Goal: Task Accomplishment & Management: Manage account settings

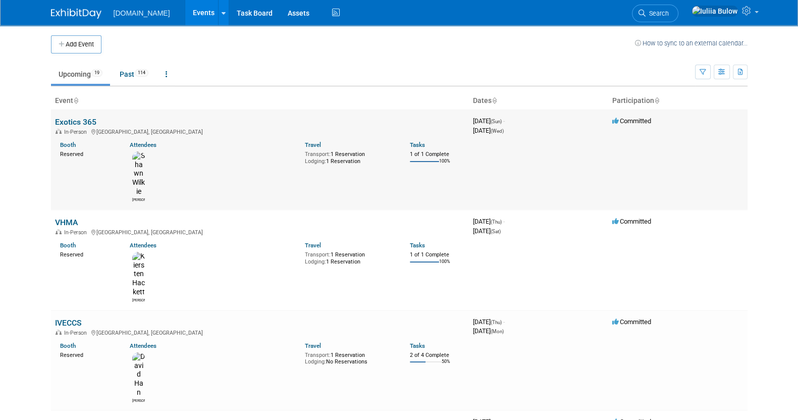
click at [75, 122] on link "Exotics 365" at bounding box center [75, 122] width 41 height 10
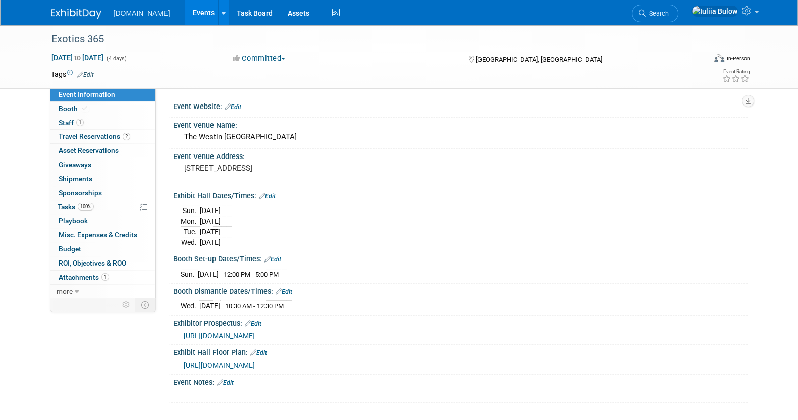
click at [273, 193] on link "Edit" at bounding box center [267, 196] width 17 height 7
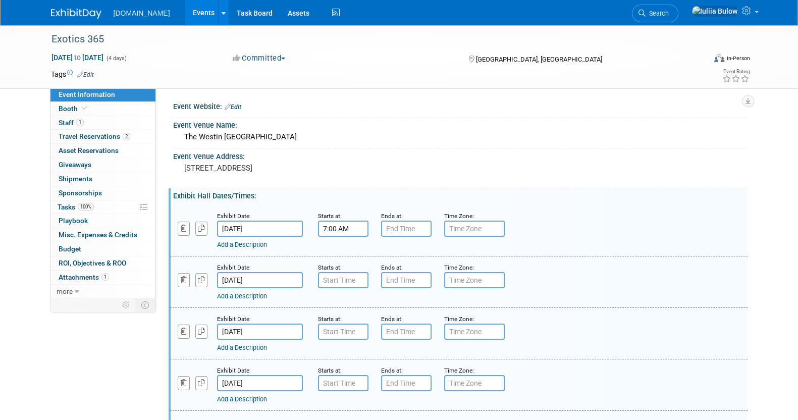
click at [346, 227] on input "7:00 AM" at bounding box center [343, 229] width 50 height 16
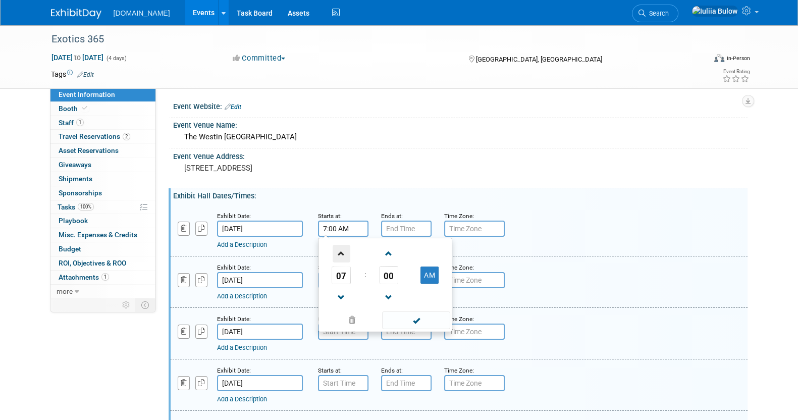
drag, startPoint x: 342, startPoint y: 249, endPoint x: 349, endPoint y: 253, distance: 8.1
click at [344, 250] on span at bounding box center [342, 254] width 18 height 18
type input "8:00 AM"
click at [406, 318] on span at bounding box center [416, 320] width 68 height 18
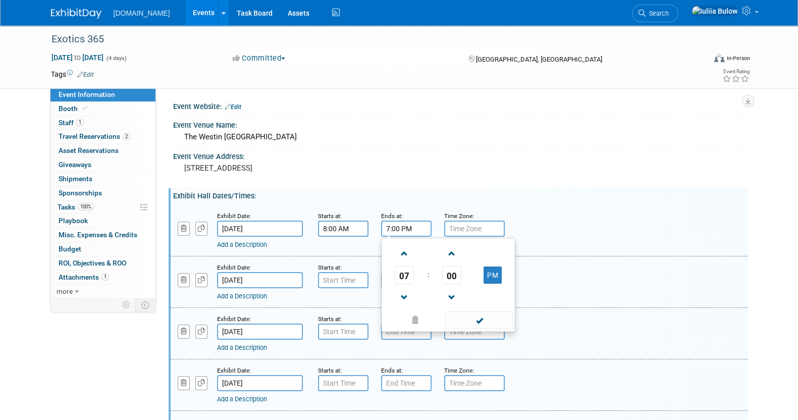
click at [402, 223] on input "7:00 PM" at bounding box center [406, 229] width 50 height 16
click at [401, 279] on span "07" at bounding box center [404, 275] width 19 height 18
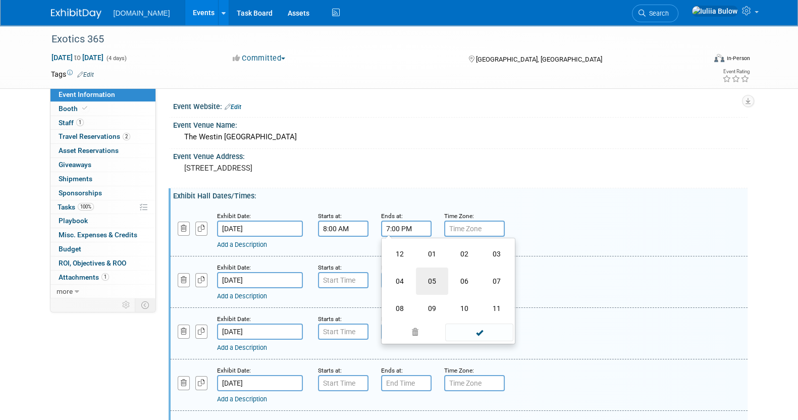
click at [427, 287] on td "05" at bounding box center [432, 280] width 32 height 27
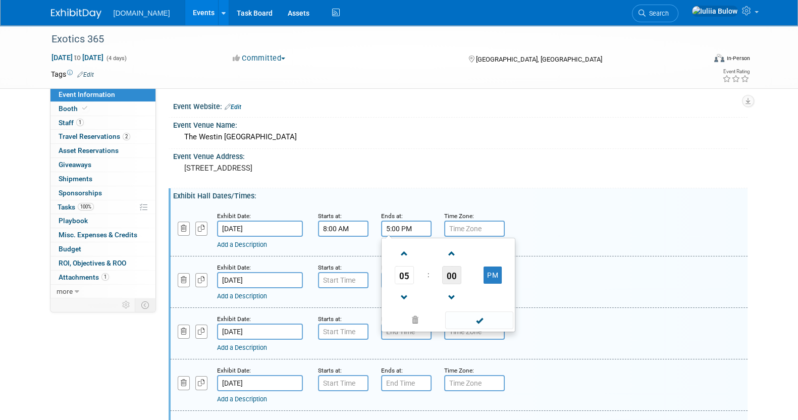
click at [444, 278] on span "00" at bounding box center [451, 275] width 19 height 18
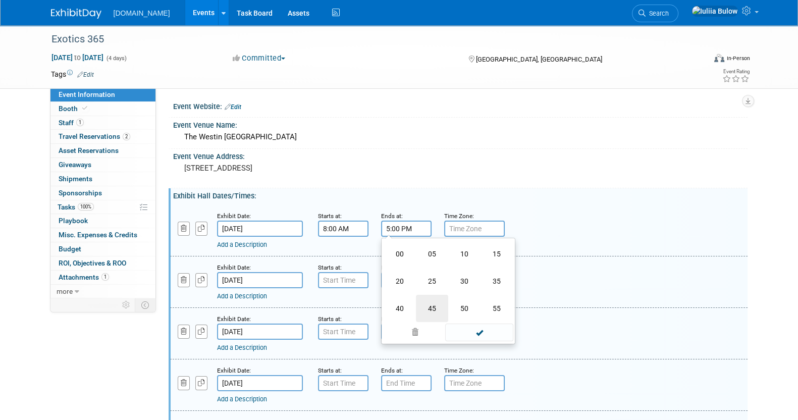
click at [434, 304] on td "45" at bounding box center [432, 308] width 32 height 27
type input "5:45 PM"
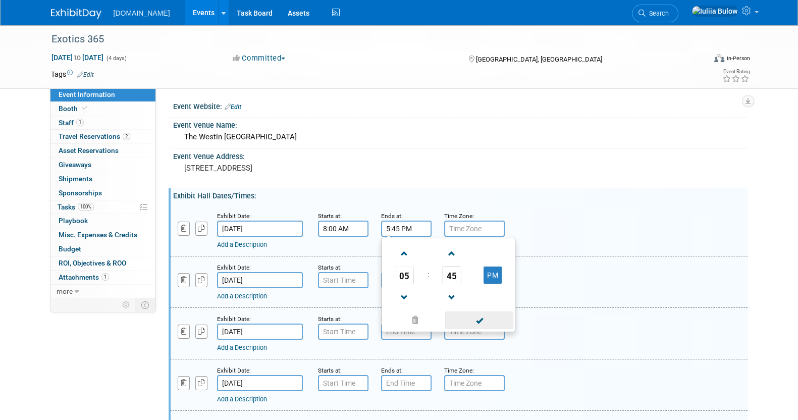
click at [486, 316] on span at bounding box center [479, 320] width 68 height 18
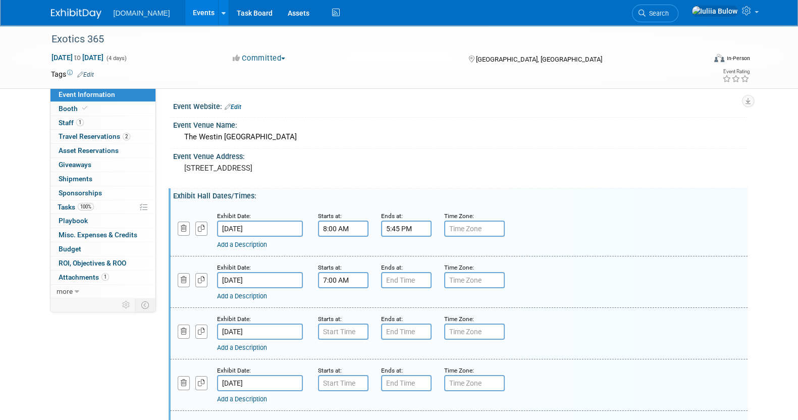
click at [351, 278] on input "7:00 AM" at bounding box center [343, 280] width 50 height 16
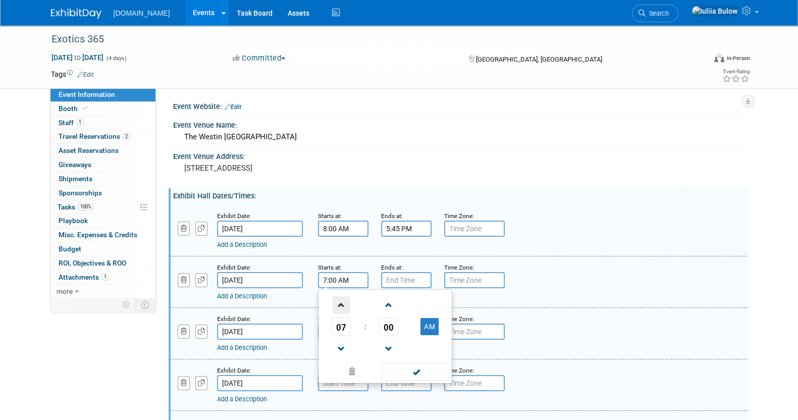
click at [341, 299] on span at bounding box center [342, 305] width 18 height 18
type input "8:00 AM"
click at [414, 368] on span at bounding box center [416, 372] width 68 height 18
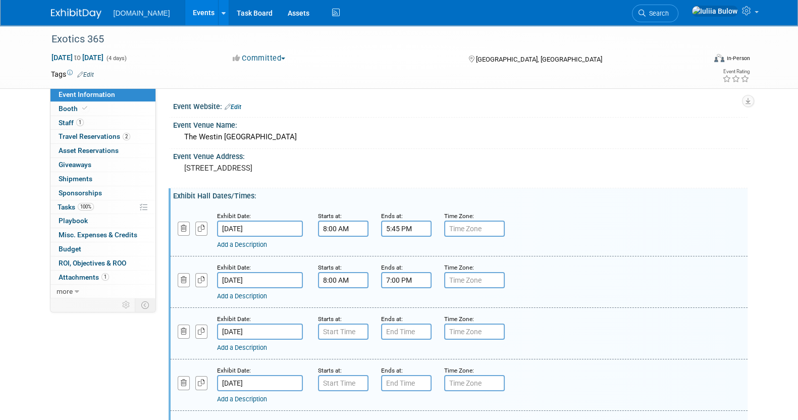
click at [406, 284] on input "7:00 PM" at bounding box center [406, 280] width 50 height 16
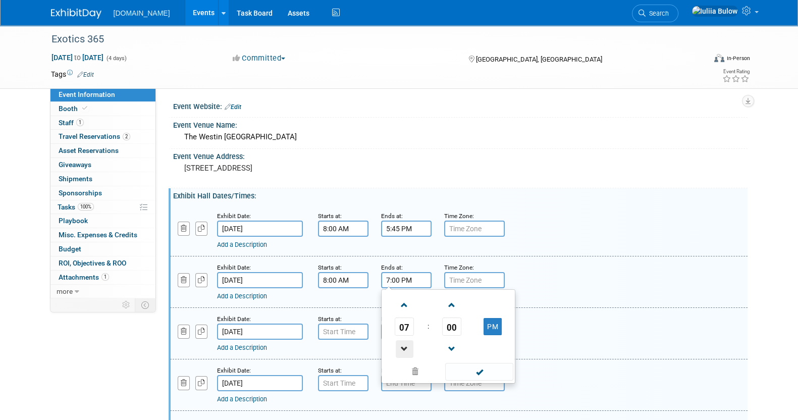
click at [399, 345] on span at bounding box center [405, 349] width 18 height 18
click at [449, 324] on span "00" at bounding box center [451, 326] width 19 height 18
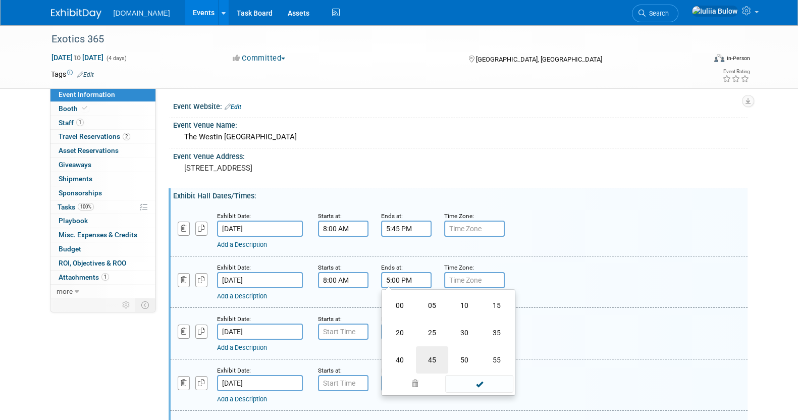
click at [427, 357] on td "45" at bounding box center [432, 359] width 32 height 27
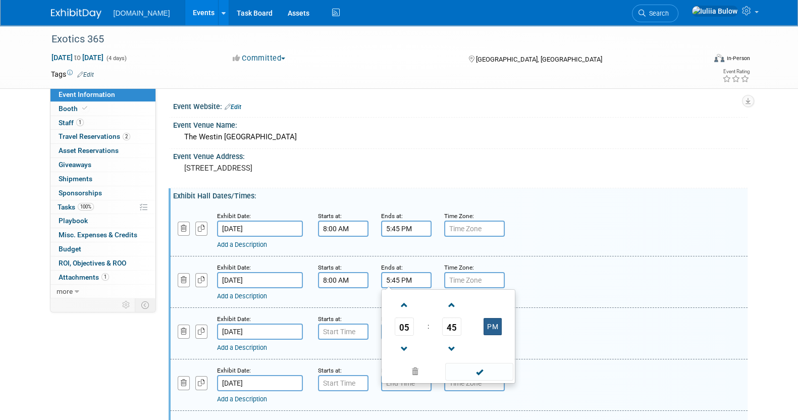
click at [494, 329] on button "PM" at bounding box center [492, 326] width 18 height 17
click at [485, 372] on span at bounding box center [479, 372] width 68 height 18
drag, startPoint x: 419, startPoint y: 276, endPoint x: 419, endPoint y: 259, distance: 16.7
click at [419, 259] on div "Exhibit Date: Aug 25, 2025 Starts at: 8:00 AM Ends at: 5:45 AM 05 : 45 AM 12 01…" at bounding box center [458, 281] width 577 height 51
drag, startPoint x: 488, startPoint y: 323, endPoint x: 484, endPoint y: 362, distance: 39.5
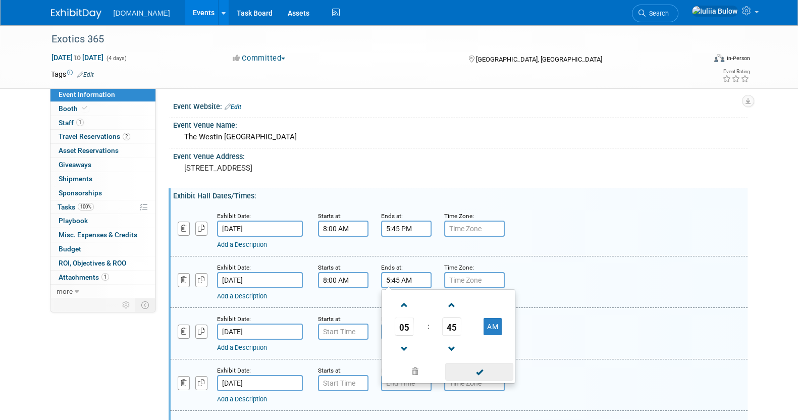
click at [488, 324] on button "AM" at bounding box center [492, 326] width 18 height 17
type input "5:45 PM"
click at [483, 366] on span at bounding box center [479, 372] width 68 height 18
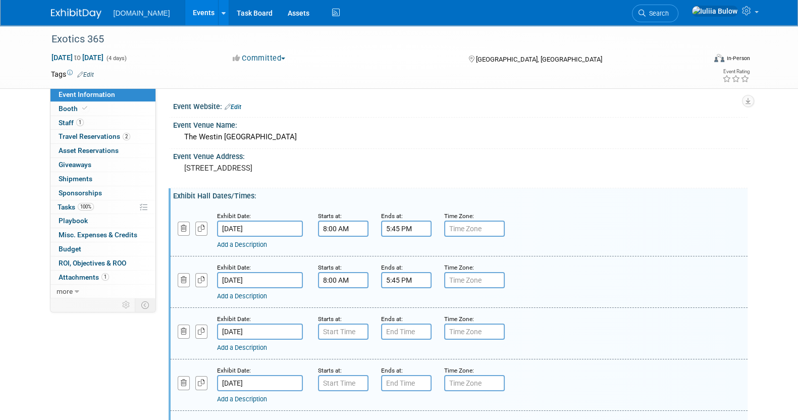
click at [353, 228] on input "8:00 AM" at bounding box center [343, 229] width 50 height 16
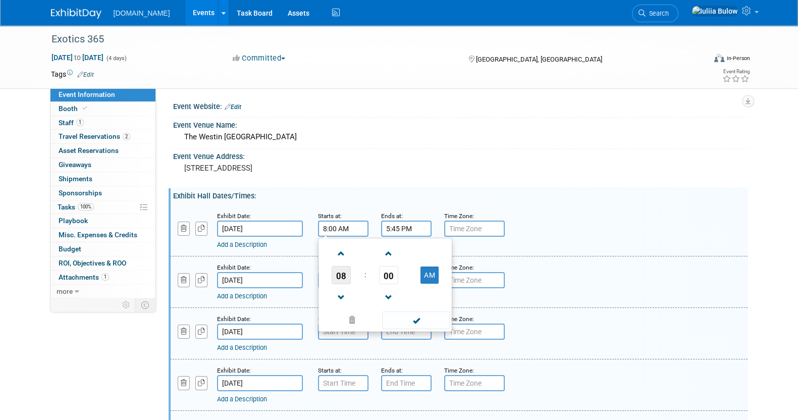
click at [338, 268] on span "08" at bounding box center [341, 275] width 19 height 18
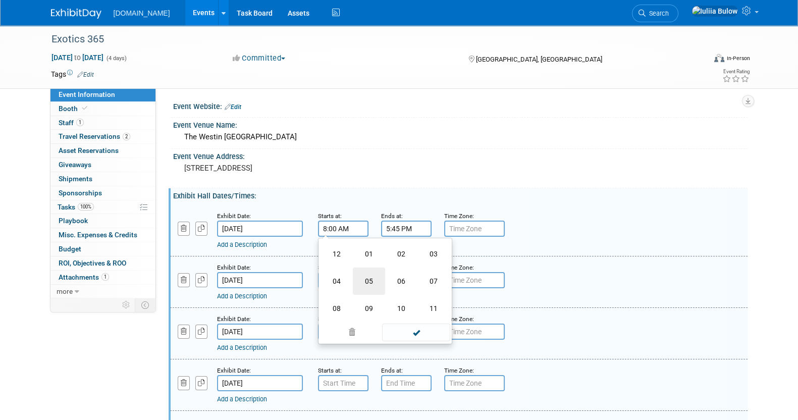
click at [383, 278] on td "05" at bounding box center [369, 280] width 32 height 27
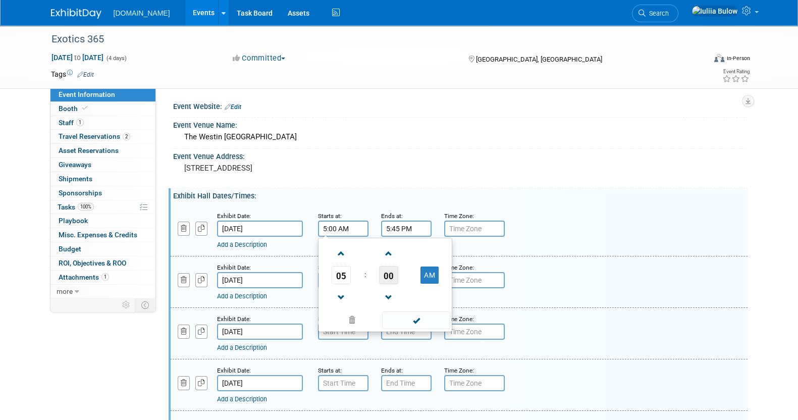
click at [391, 277] on span "00" at bounding box center [388, 275] width 19 height 18
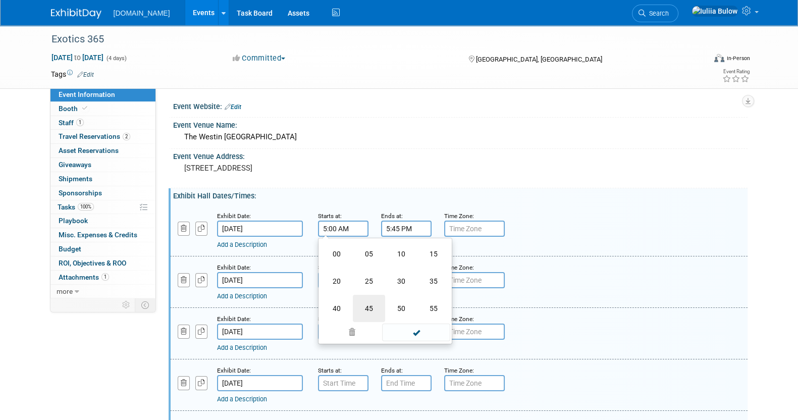
click at [359, 306] on td "45" at bounding box center [369, 308] width 32 height 27
type input "5:45 AM"
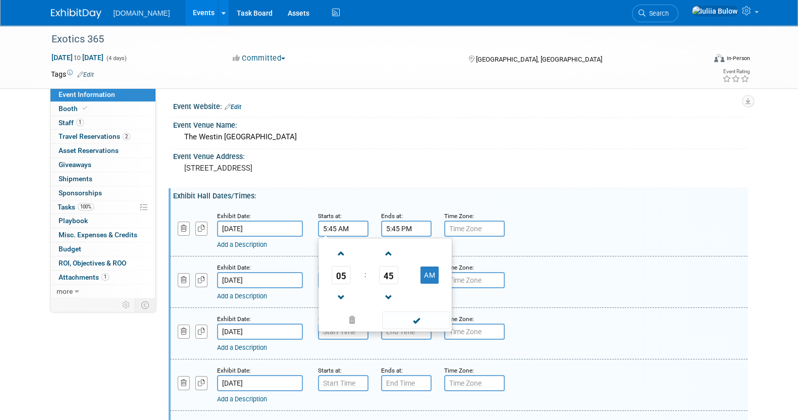
drag, startPoint x: 413, startPoint y: 316, endPoint x: 408, endPoint y: 301, distance: 15.3
click at [411, 316] on span at bounding box center [416, 320] width 68 height 18
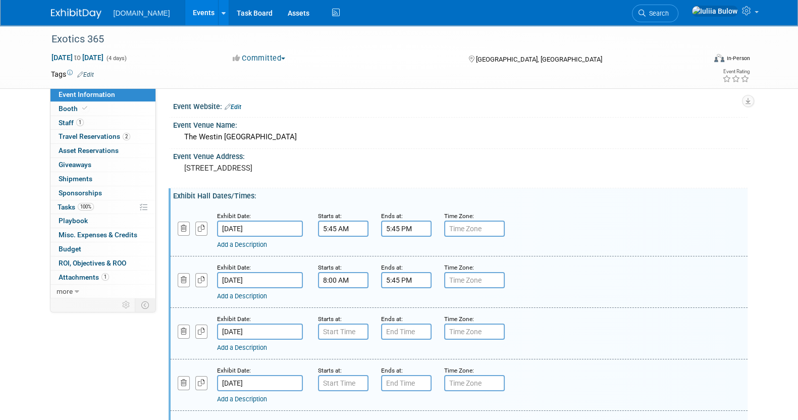
click at [399, 224] on input "5:45 PM" at bounding box center [406, 229] width 50 height 16
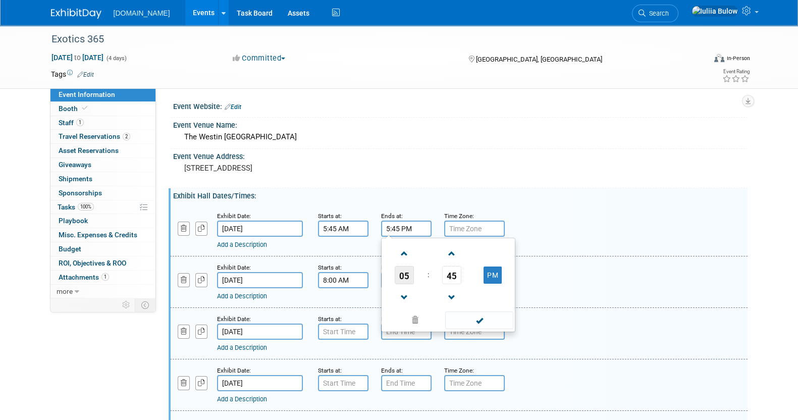
click at [405, 272] on span "05" at bounding box center [404, 275] width 19 height 18
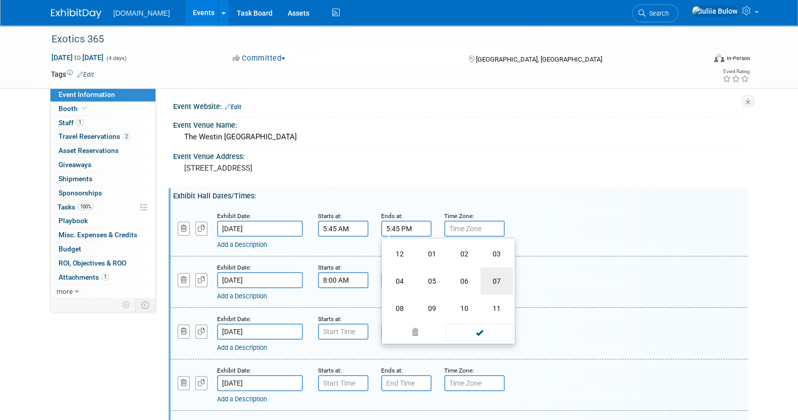
click at [502, 278] on td "07" at bounding box center [496, 280] width 32 height 27
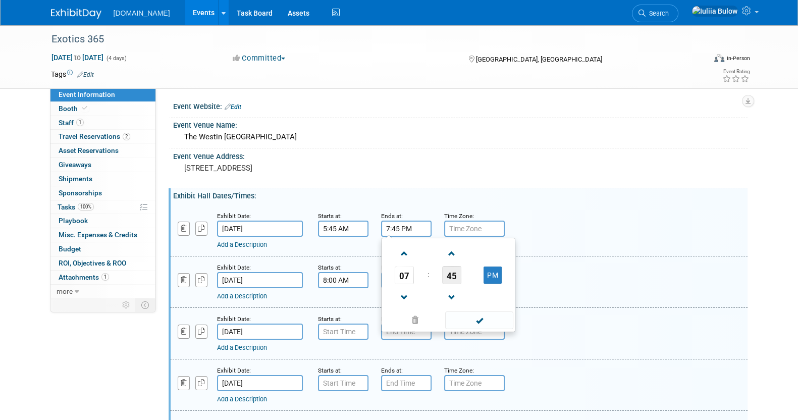
click at [453, 270] on span "45" at bounding box center [451, 275] width 19 height 18
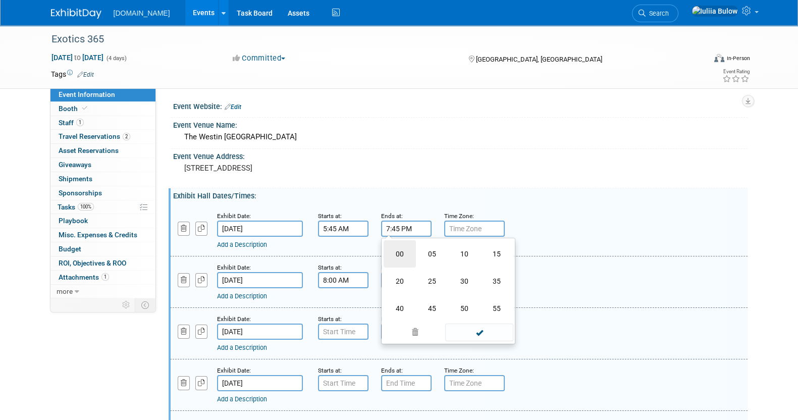
click at [404, 258] on td "00" at bounding box center [400, 253] width 32 height 27
type input "7:00 PM"
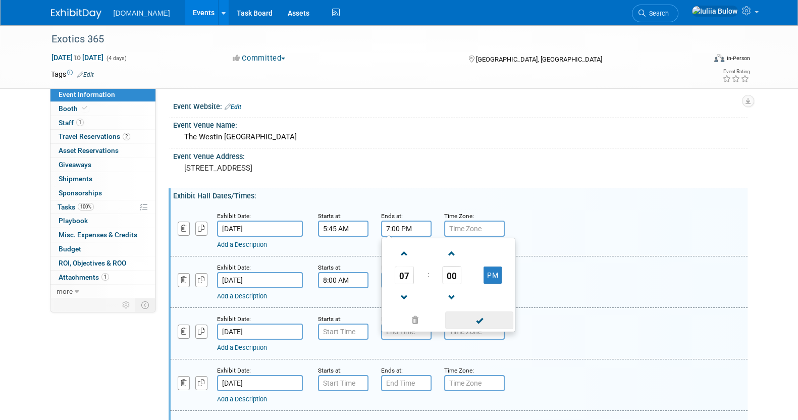
click at [470, 313] on span at bounding box center [479, 320] width 68 height 18
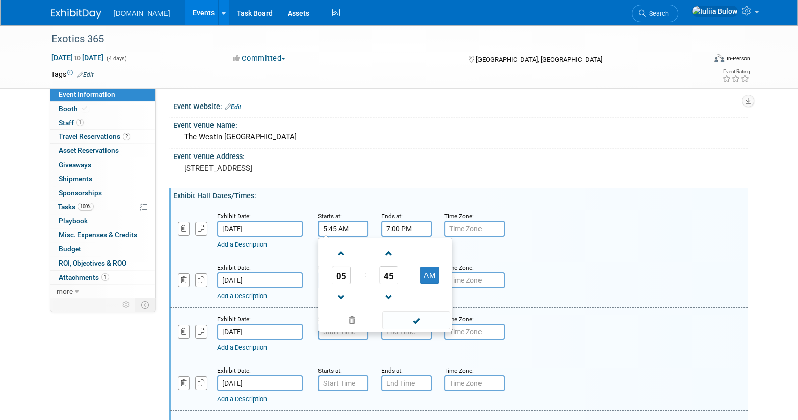
click at [351, 226] on input "5:45 AM" at bounding box center [343, 229] width 50 height 16
click at [438, 270] on button "AM" at bounding box center [429, 274] width 18 height 17
type input "5:45 PM"
click at [425, 318] on span at bounding box center [416, 320] width 68 height 18
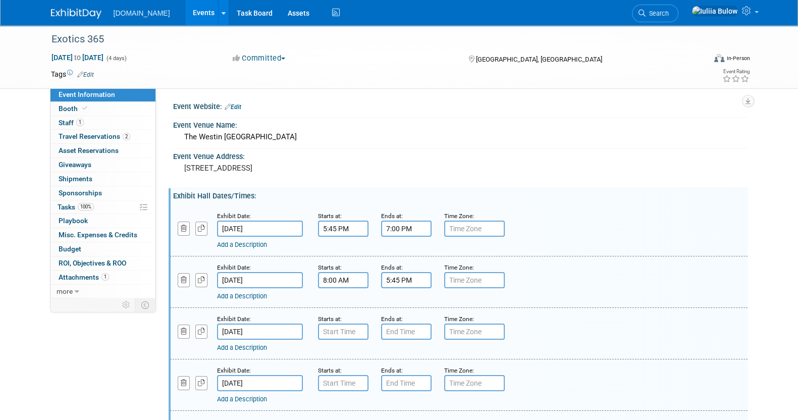
click at [241, 244] on link "Add a Description" at bounding box center [242, 245] width 50 height 8
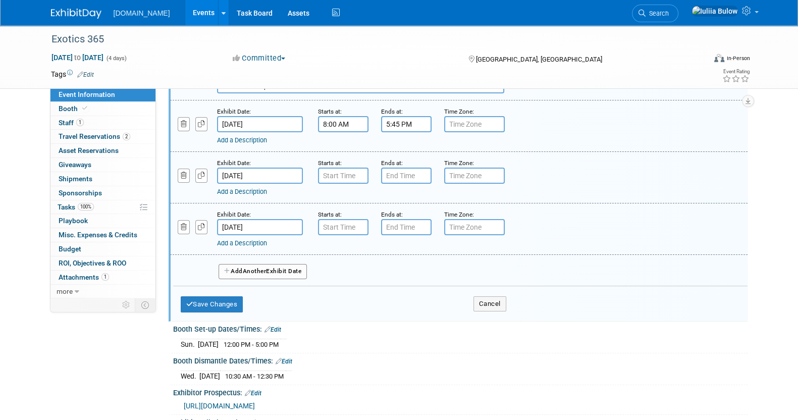
scroll to position [189, 0]
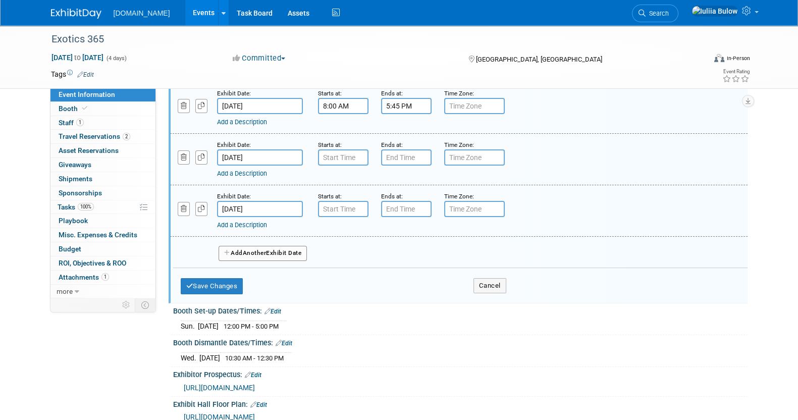
type input "Welcome Reception"
click at [214, 273] on div "Save Changes Cancel" at bounding box center [344, 283] width 326 height 31
click at [214, 284] on button "Save Changes" at bounding box center [212, 286] width 63 height 16
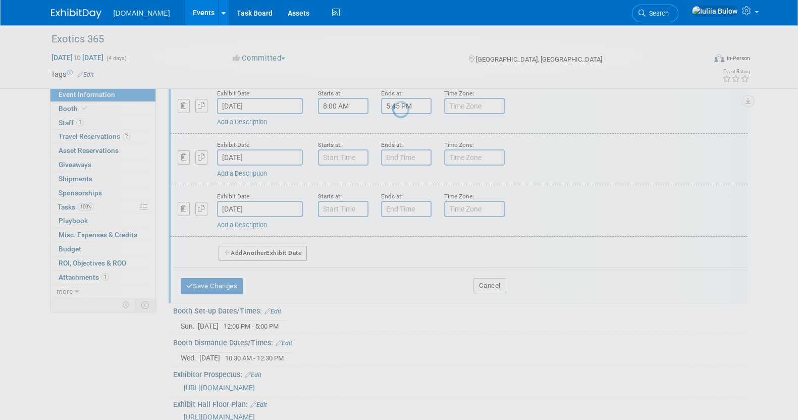
scroll to position [46, 0]
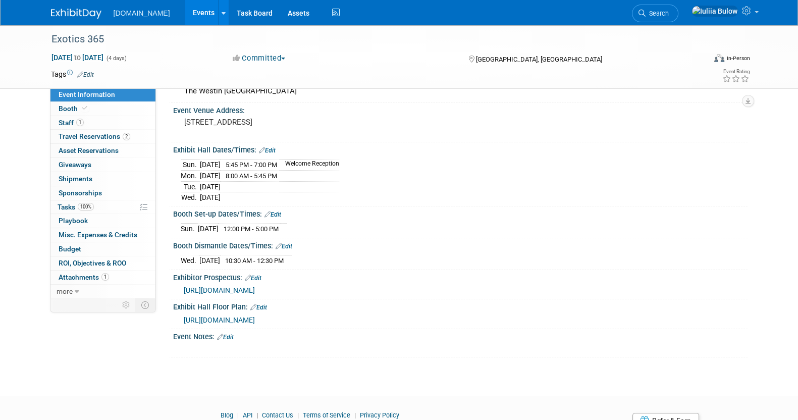
click at [270, 147] on link "Edit" at bounding box center [267, 150] width 17 height 7
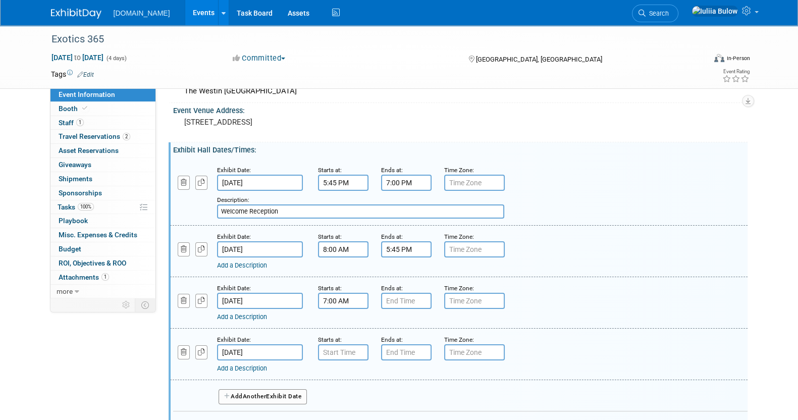
click at [331, 296] on input "7:00 AM" at bounding box center [343, 301] width 50 height 16
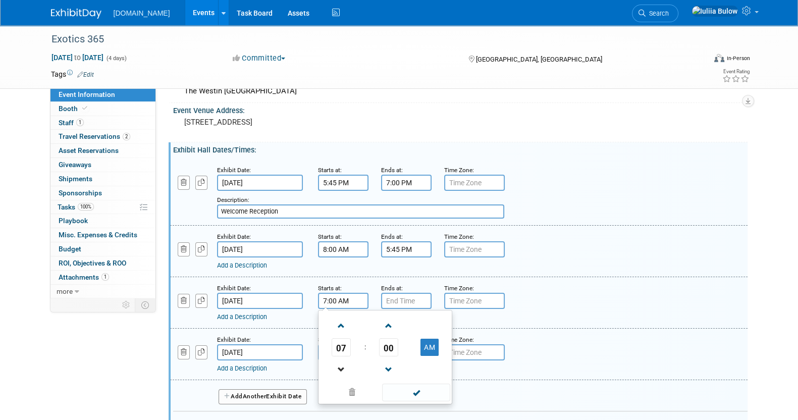
click at [342, 357] on link at bounding box center [341, 369] width 19 height 26
click at [342, 348] on span "06" at bounding box center [341, 347] width 19 height 18
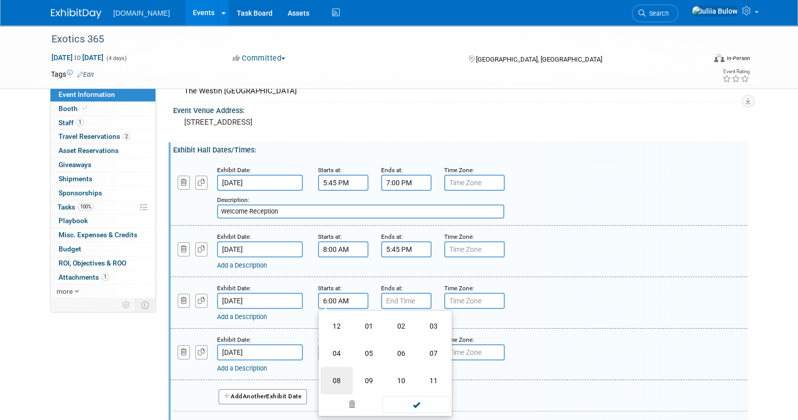
click at [339, 372] on td "08" at bounding box center [336, 380] width 32 height 27
type input "8:00 AM"
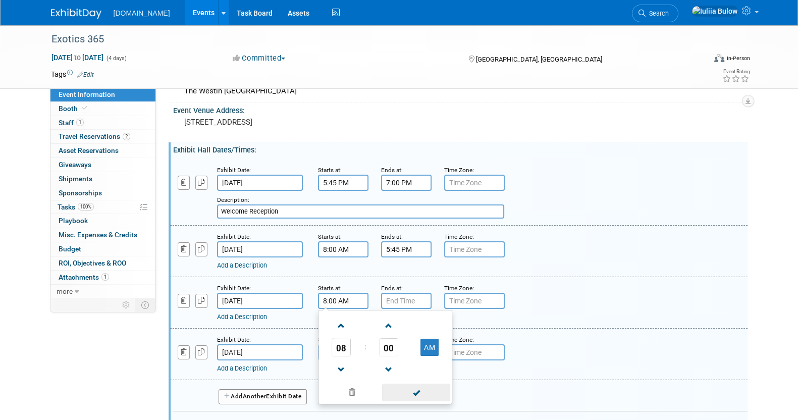
click at [415, 389] on span at bounding box center [416, 393] width 68 height 18
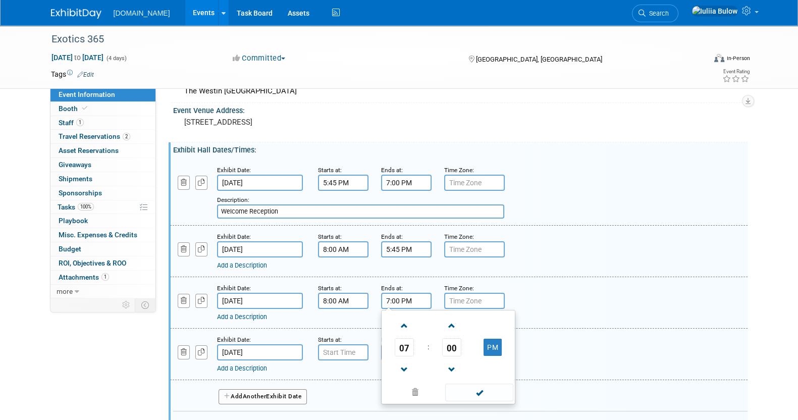
click at [399, 293] on input "7:00 PM" at bounding box center [406, 301] width 50 height 16
click at [400, 345] on span "07" at bounding box center [404, 347] width 19 height 18
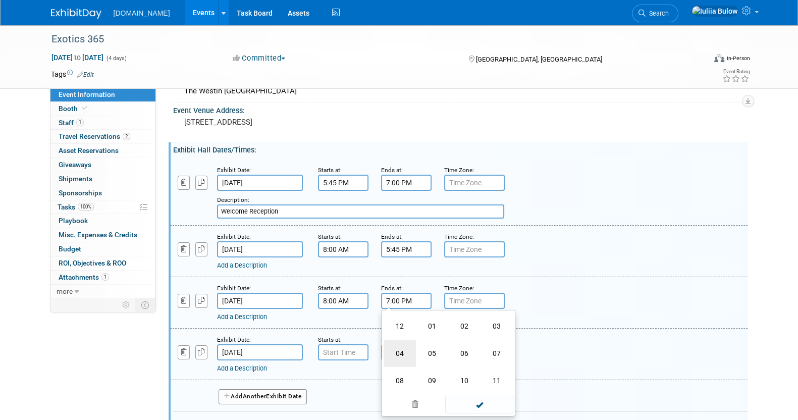
click at [399, 347] on td "04" at bounding box center [400, 353] width 32 height 27
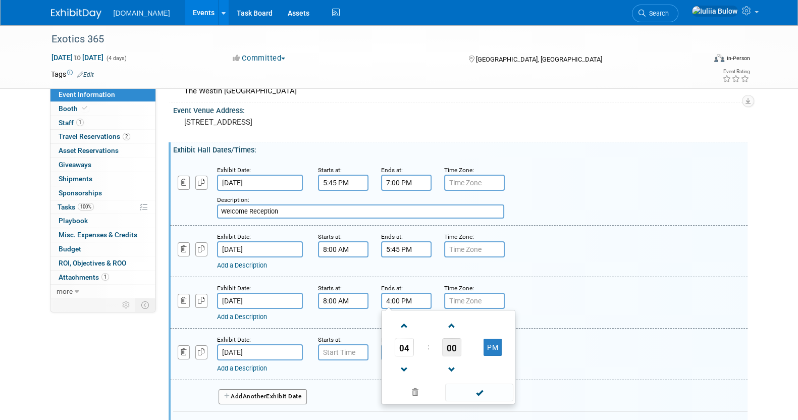
click at [447, 346] on span "00" at bounding box center [451, 347] width 19 height 18
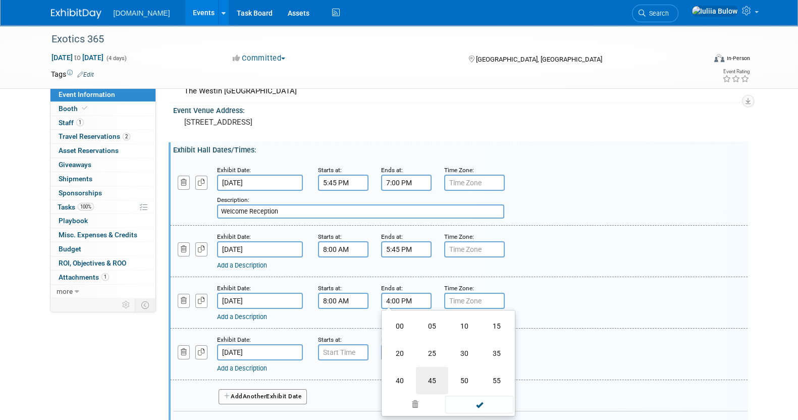
click at [438, 382] on td "45" at bounding box center [432, 380] width 32 height 27
type input "4:45 PM"
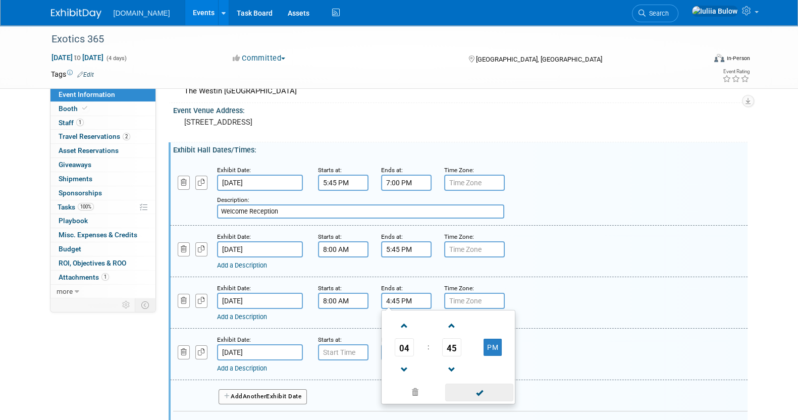
click at [475, 394] on span at bounding box center [479, 393] width 68 height 18
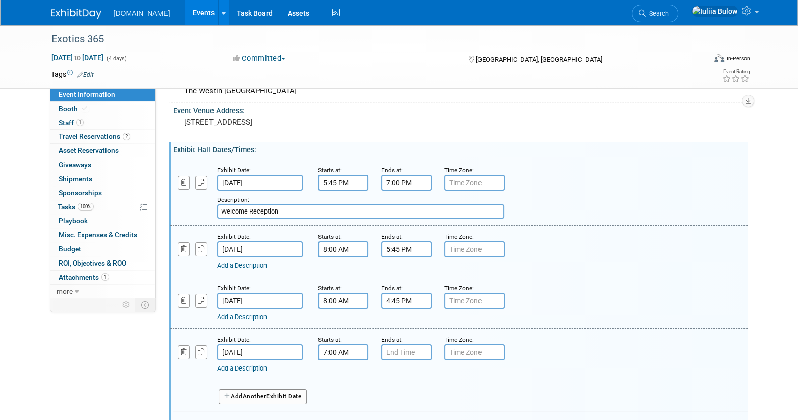
click at [349, 349] on input "7:00 AM" at bounding box center [343, 352] width 50 height 16
click at [345, 373] on span at bounding box center [342, 377] width 18 height 18
type input "8:00 AM"
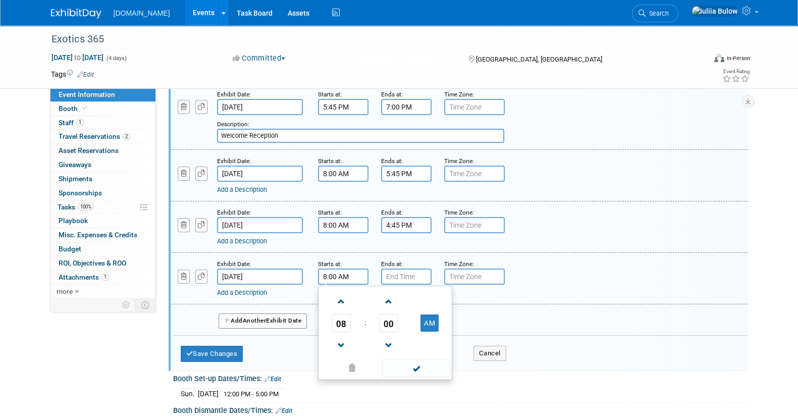
scroll to position [172, 0]
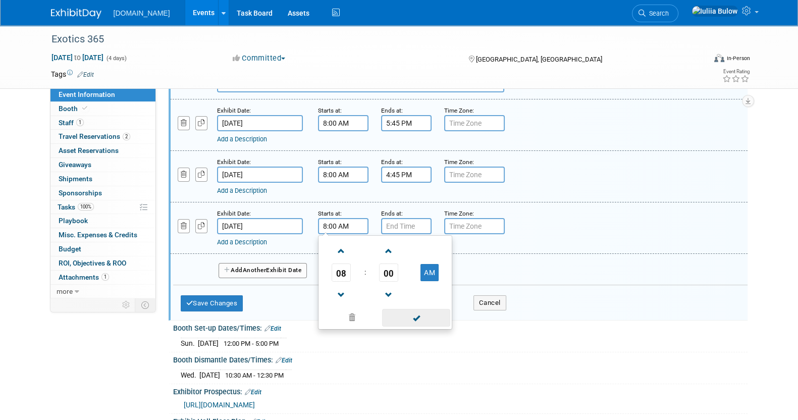
click at [421, 322] on span at bounding box center [416, 318] width 68 height 18
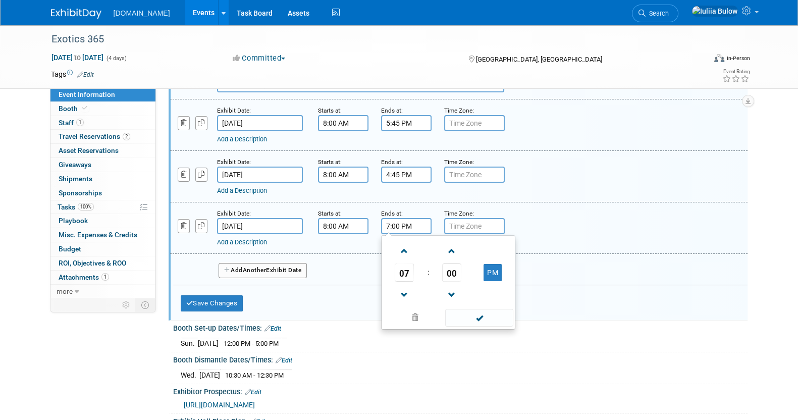
click at [404, 223] on input "7:00 PM" at bounding box center [406, 226] width 50 height 16
click at [410, 273] on span "07" at bounding box center [404, 272] width 19 height 18
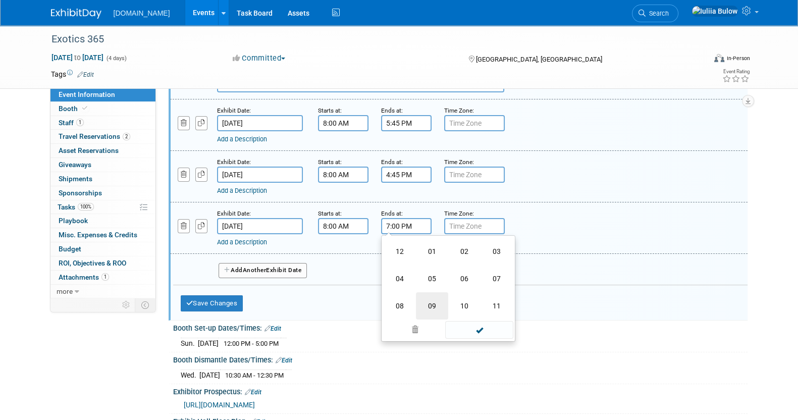
click at [427, 299] on td "09" at bounding box center [432, 305] width 32 height 27
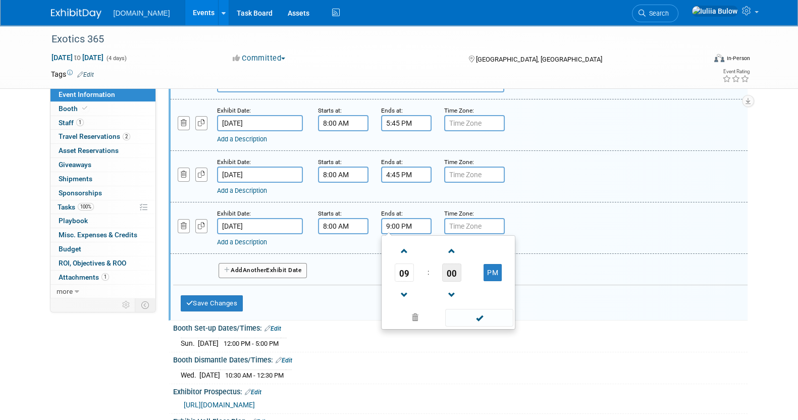
click at [453, 271] on span "00" at bounding box center [451, 272] width 19 height 18
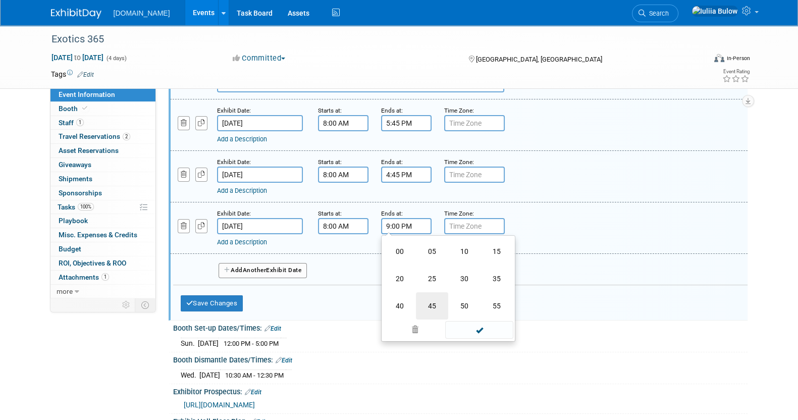
click at [436, 299] on td "45" at bounding box center [432, 305] width 32 height 27
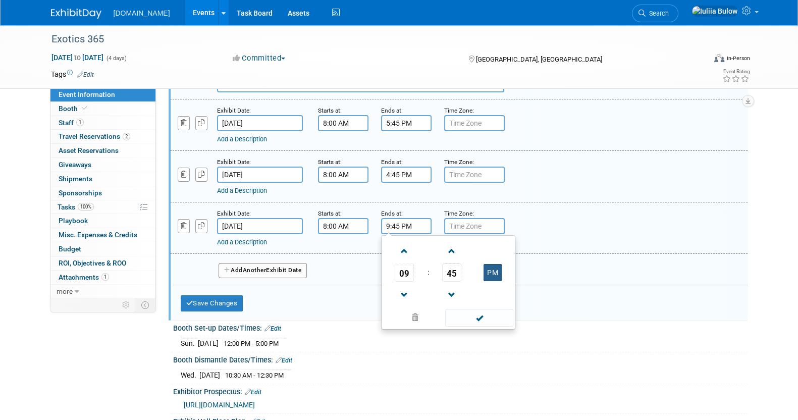
click at [496, 270] on button "PM" at bounding box center [492, 272] width 18 height 17
type input "9:45 AM"
drag, startPoint x: 487, startPoint y: 316, endPoint x: 413, endPoint y: 335, distance: 76.5
click at [478, 317] on span at bounding box center [479, 318] width 68 height 18
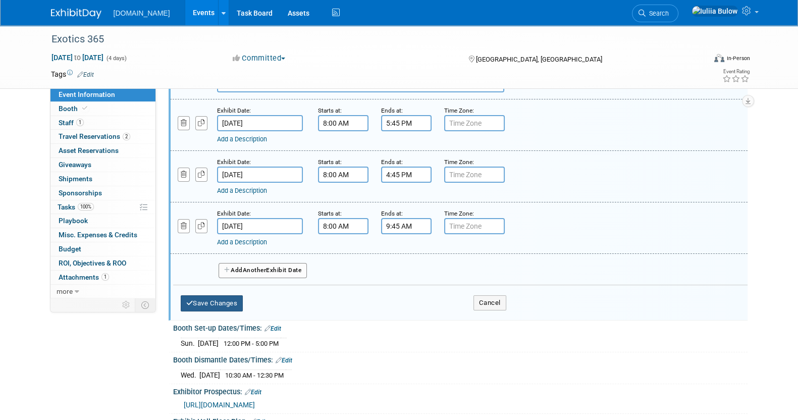
click at [236, 304] on button "Save Changes" at bounding box center [212, 303] width 63 height 16
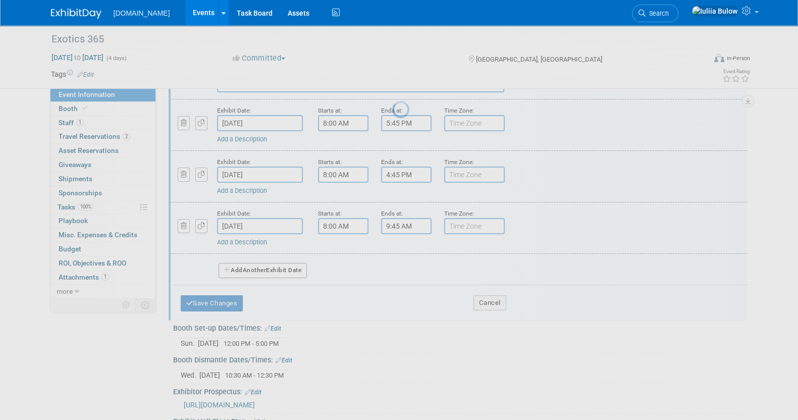
scroll to position [46, 0]
